Goal: Navigation & Orientation: Find specific page/section

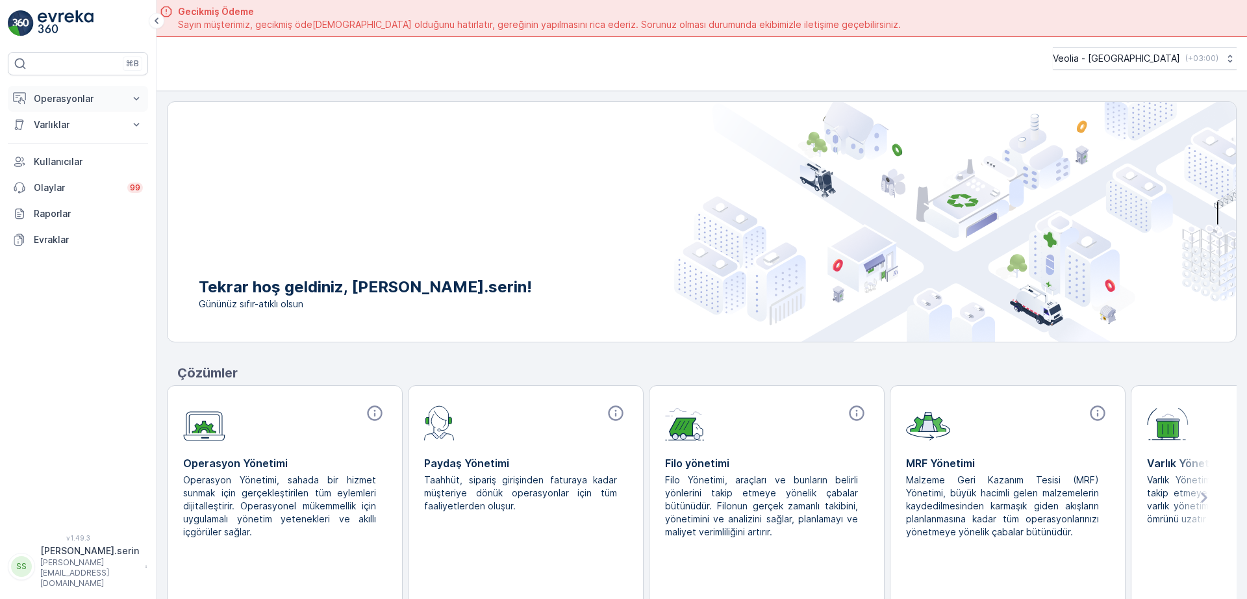
click at [64, 90] on button "Operasyonlar" at bounding box center [78, 99] width 140 height 26
click at [58, 139] on p "Planlama" at bounding box center [52, 138] width 38 height 13
